Goal: Task Accomplishment & Management: Use online tool/utility

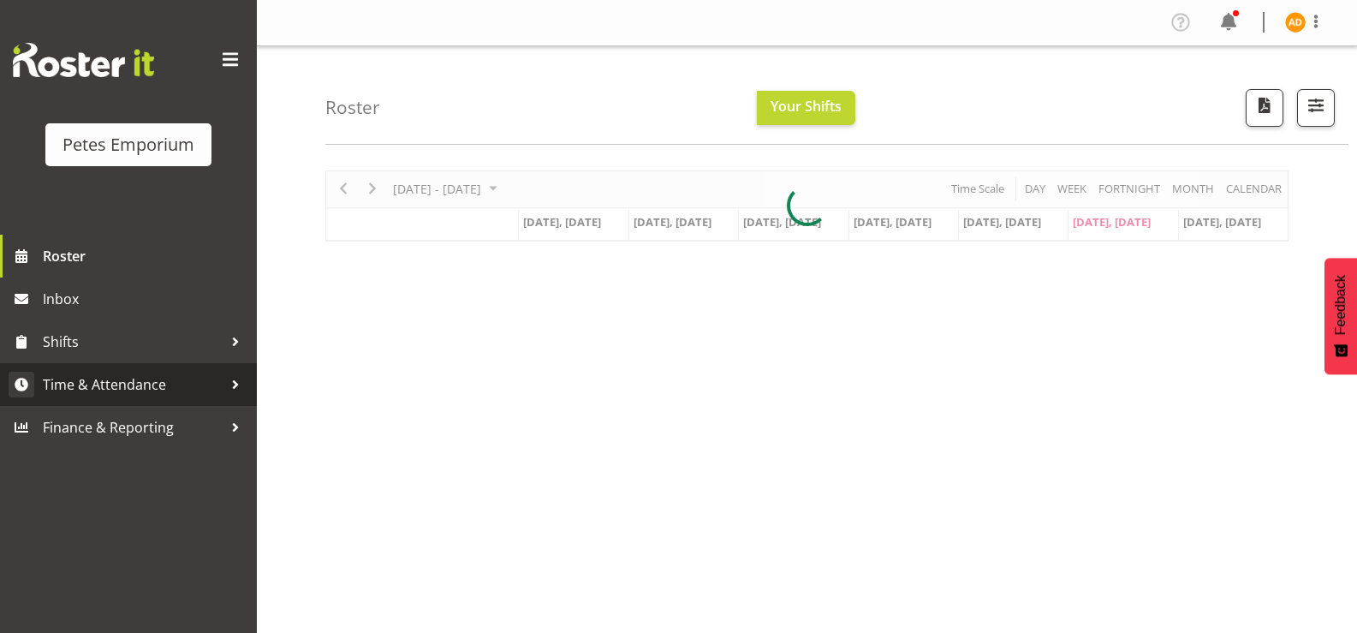
click at [140, 395] on span "Time & Attendance" at bounding box center [133, 385] width 180 height 26
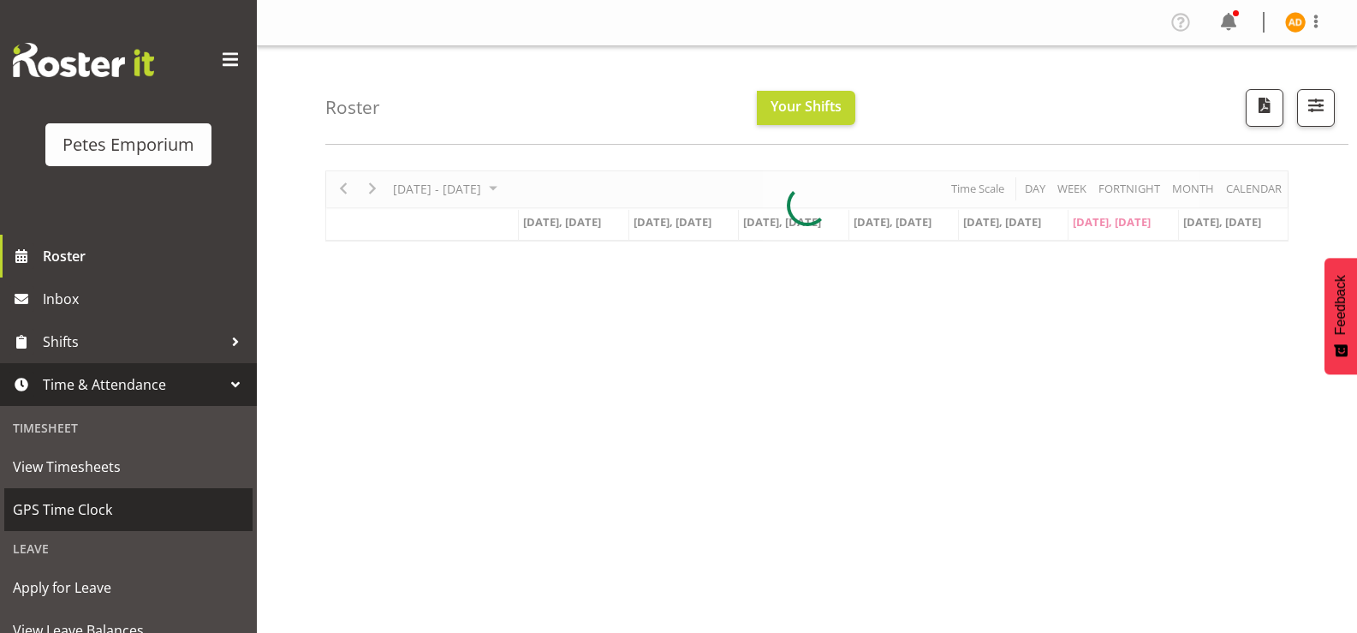
click at [152, 510] on span "GPS Time Clock" at bounding box center [128, 510] width 231 height 26
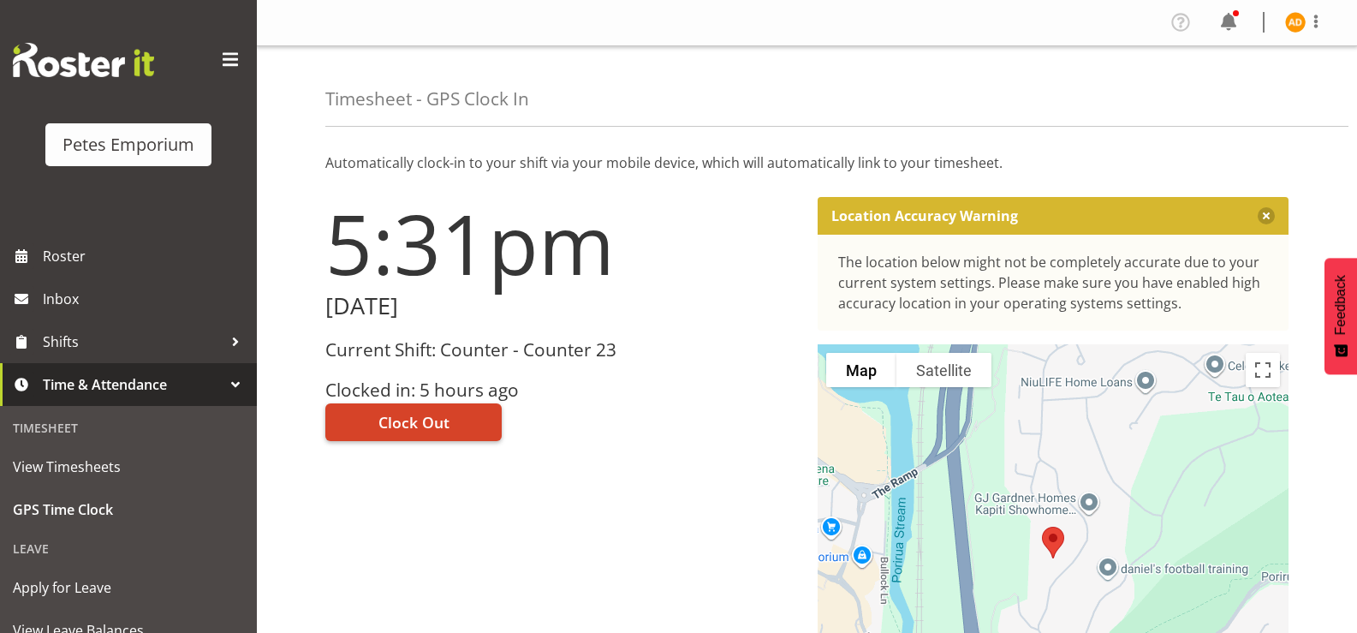
click at [403, 432] on span "Clock Out" at bounding box center [414, 422] width 71 height 22
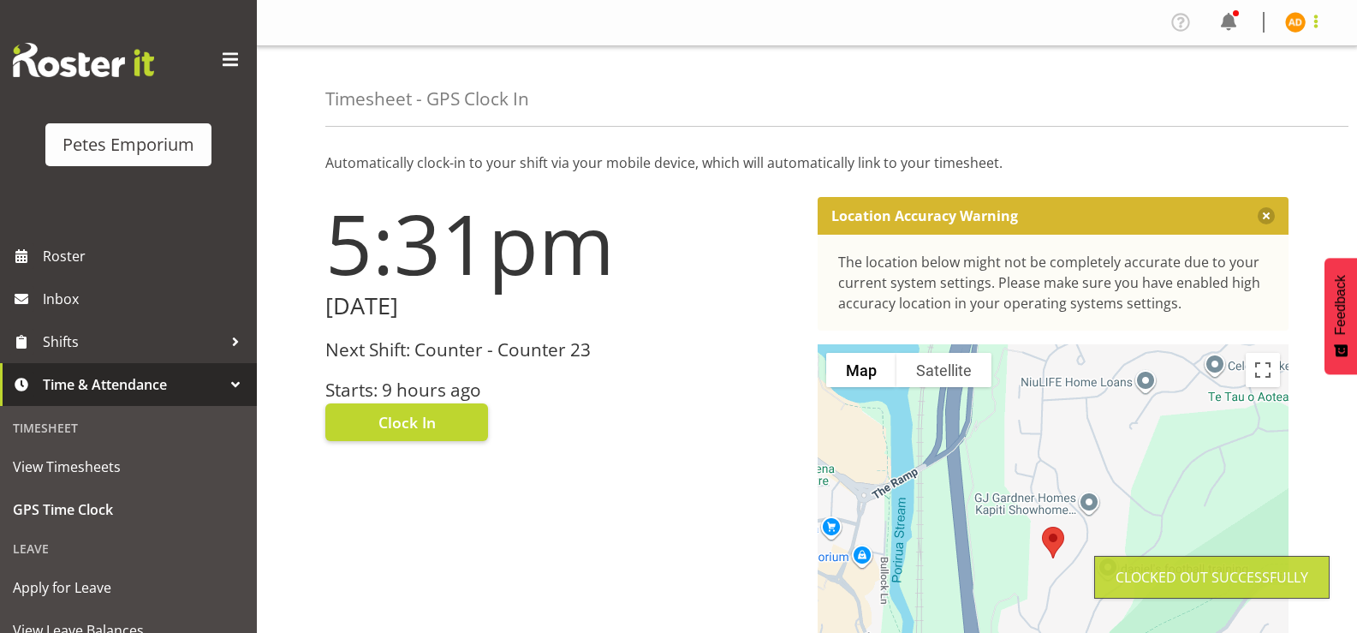
click at [1311, 18] on span at bounding box center [1316, 21] width 21 height 21
click at [1252, 98] on link "Log Out" at bounding box center [1244, 90] width 164 height 31
